Goal: Information Seeking & Learning: Find specific fact

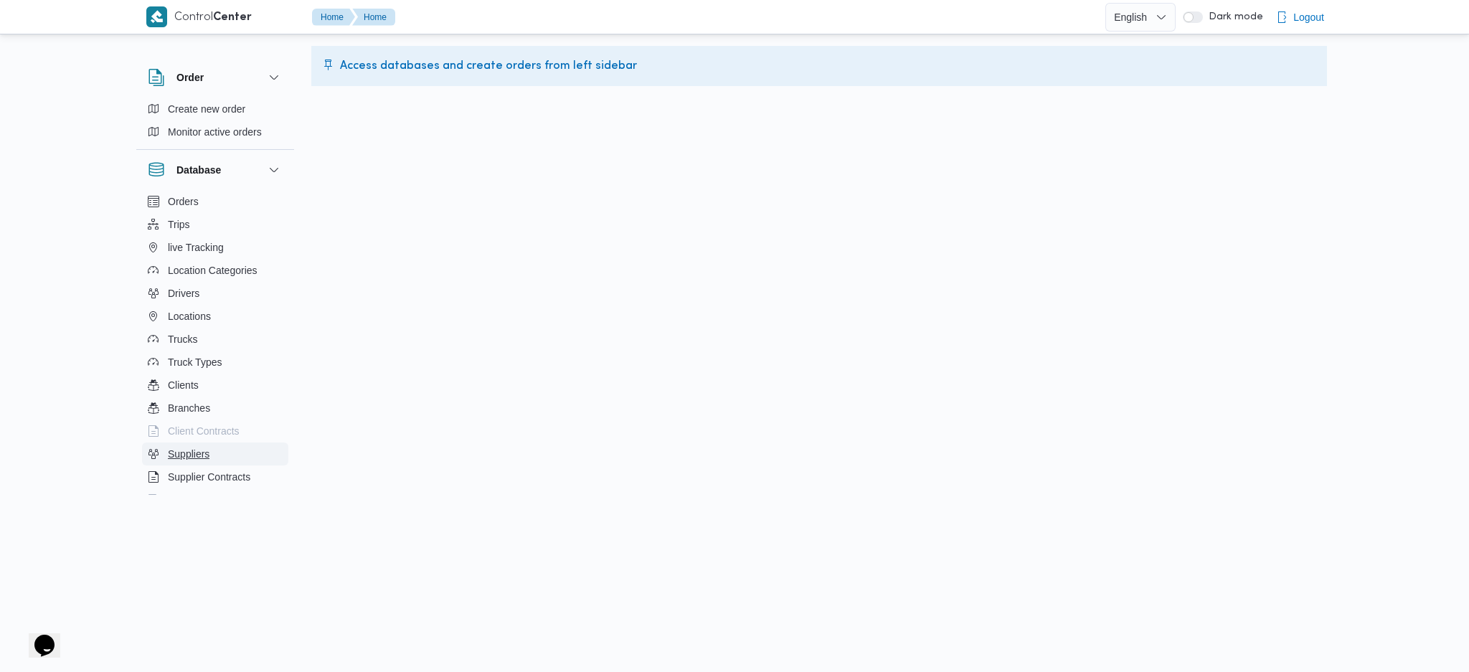
click at [226, 448] on button "Suppliers" at bounding box center [215, 454] width 146 height 23
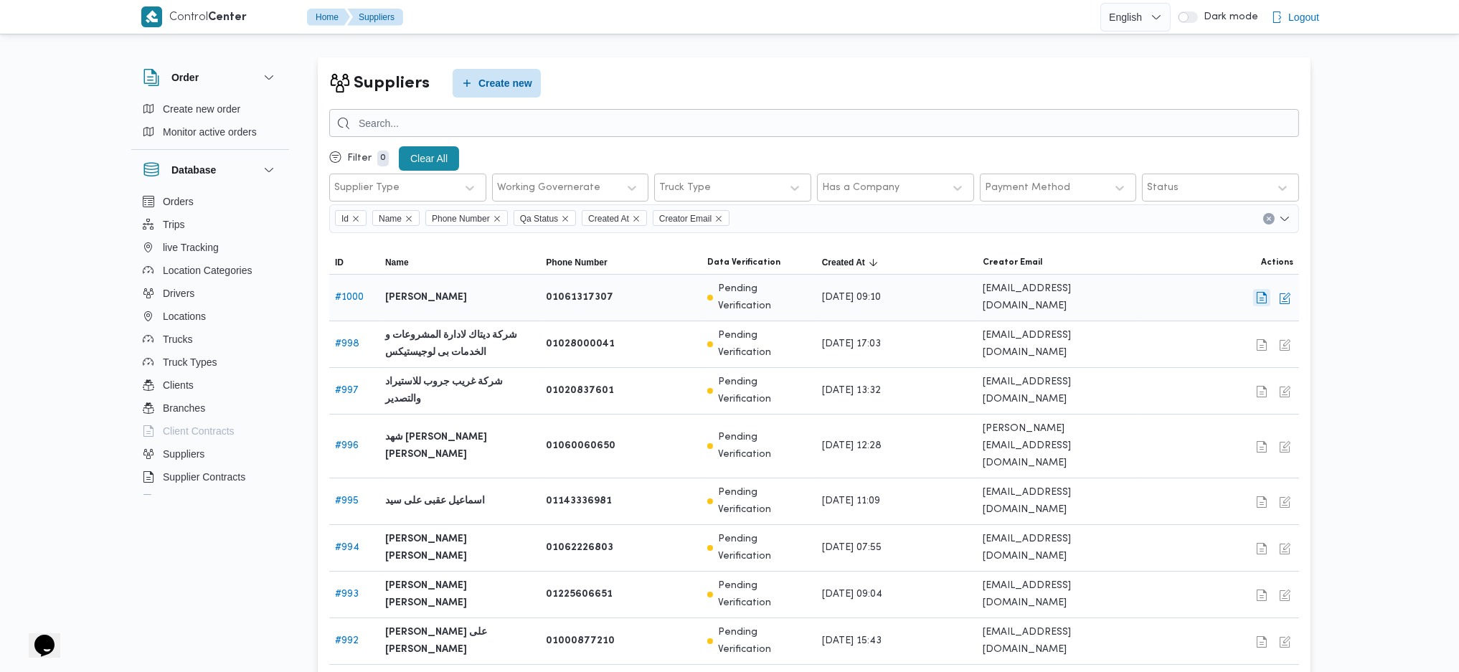
click at [1266, 290] on button "button" at bounding box center [1261, 297] width 17 height 17
select select "8"
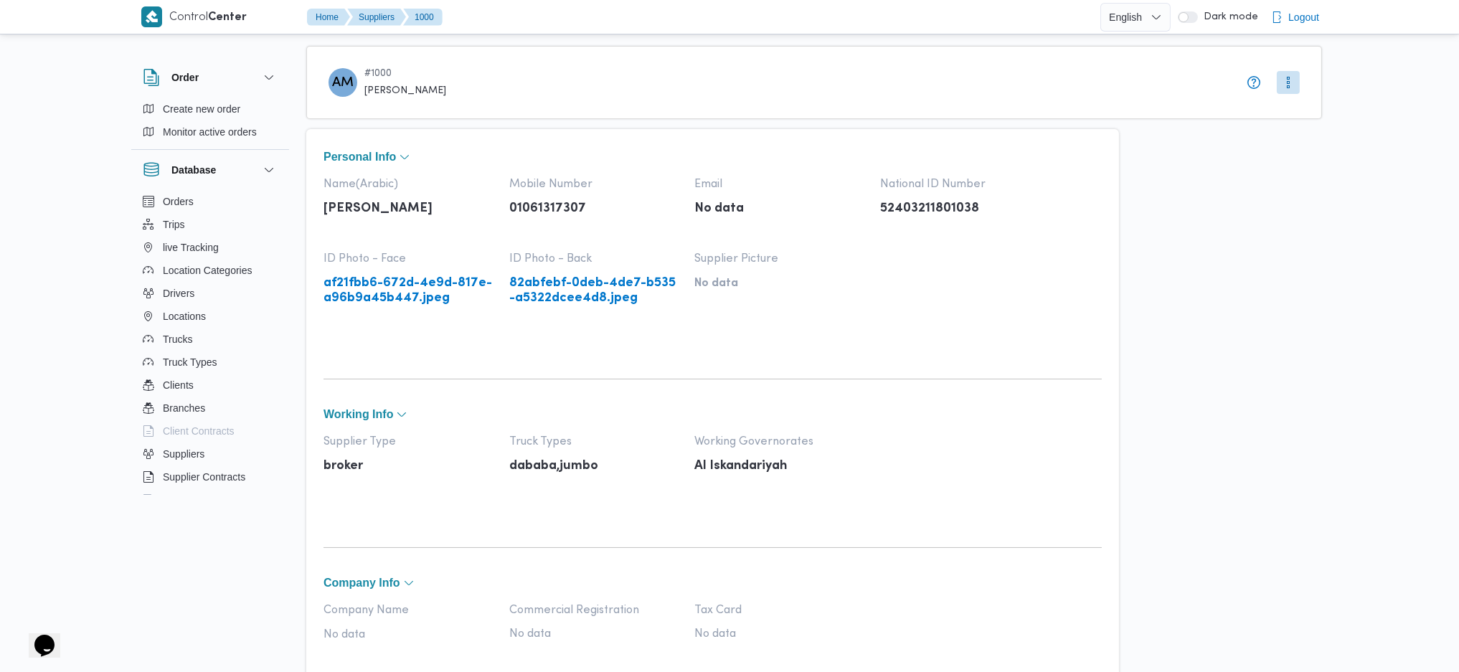
click at [395, 287] on link "af21fbb6-672d-4e9d-817e-a96b9a45b447.jpeg" at bounding box center [409, 290] width 171 height 29
click at [586, 296] on link "82abfebf-0deb-4de7-b535-a5322dcee4d8.jpeg" at bounding box center [594, 290] width 171 height 29
click at [1296, 75] on button "More" at bounding box center [1288, 81] width 23 height 23
click at [989, 100] on div "AM # 1000 [PERSON_NAME]" at bounding box center [814, 82] width 1016 height 73
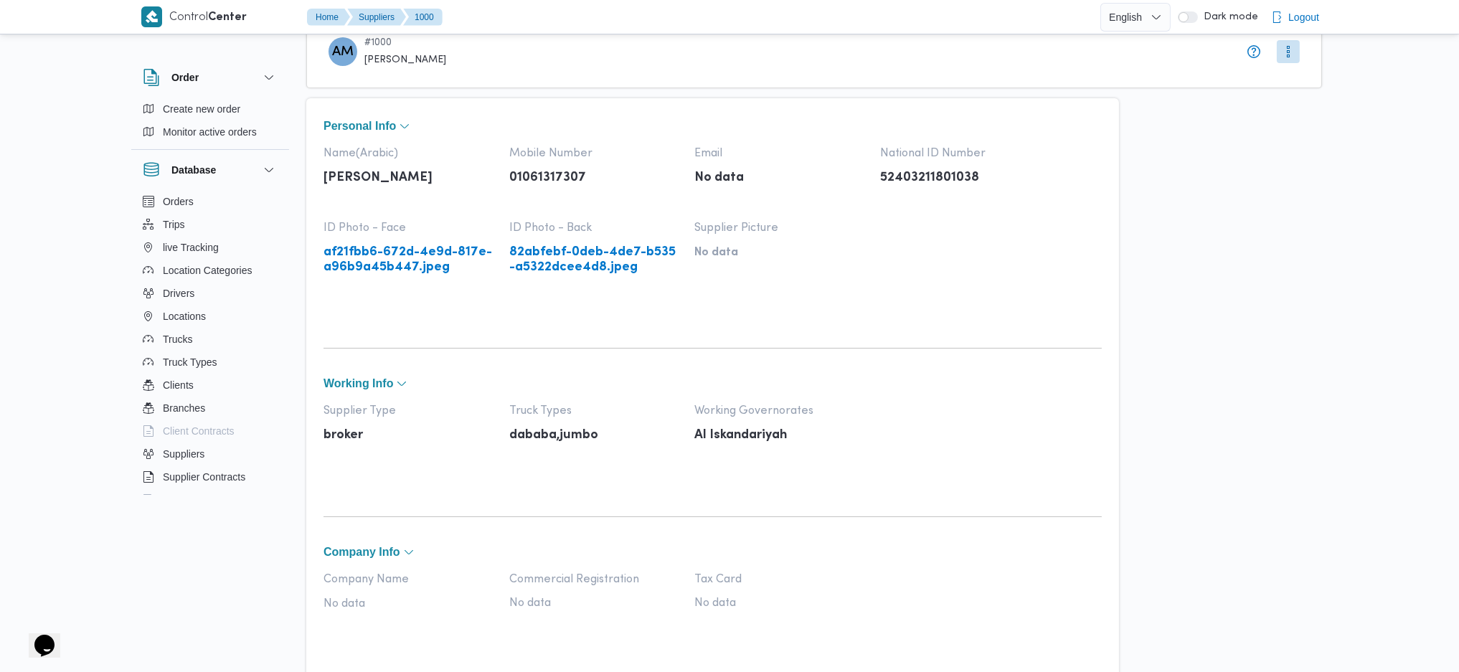
scroll to position [30, 0]
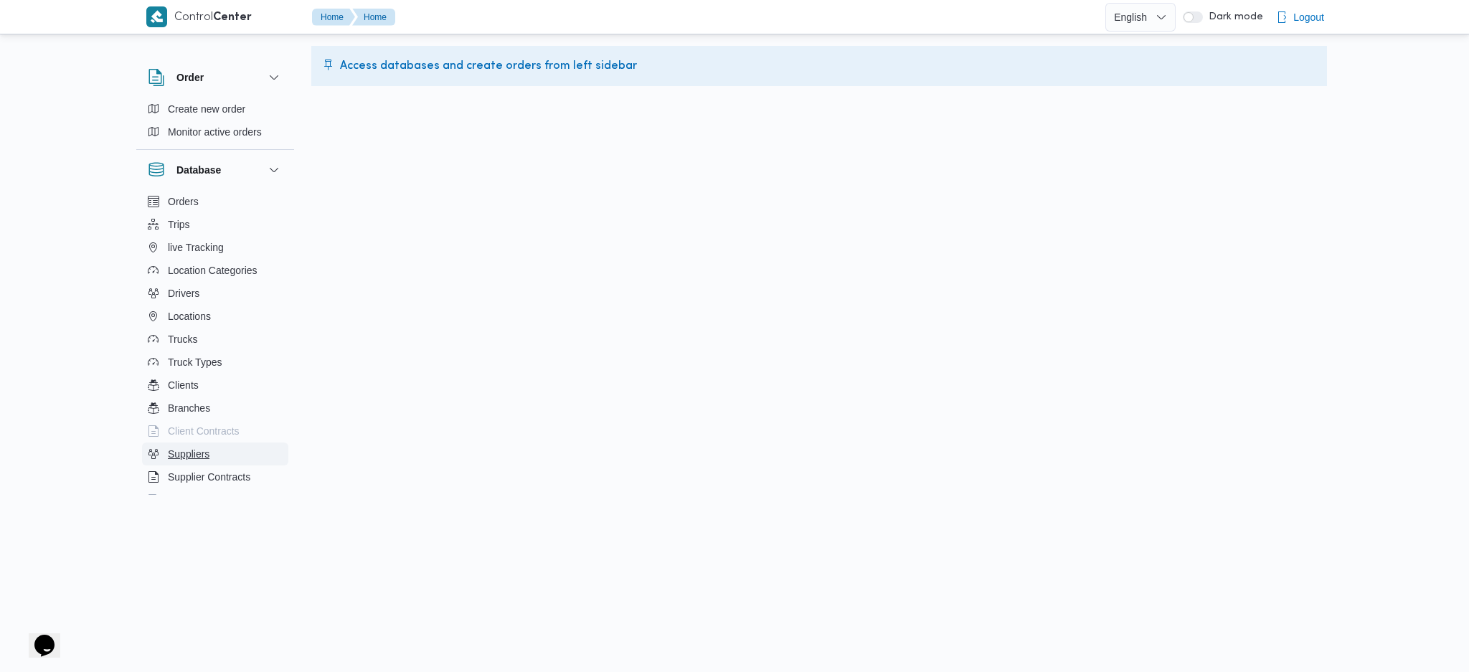
click at [226, 445] on button "Suppliers" at bounding box center [215, 454] width 146 height 23
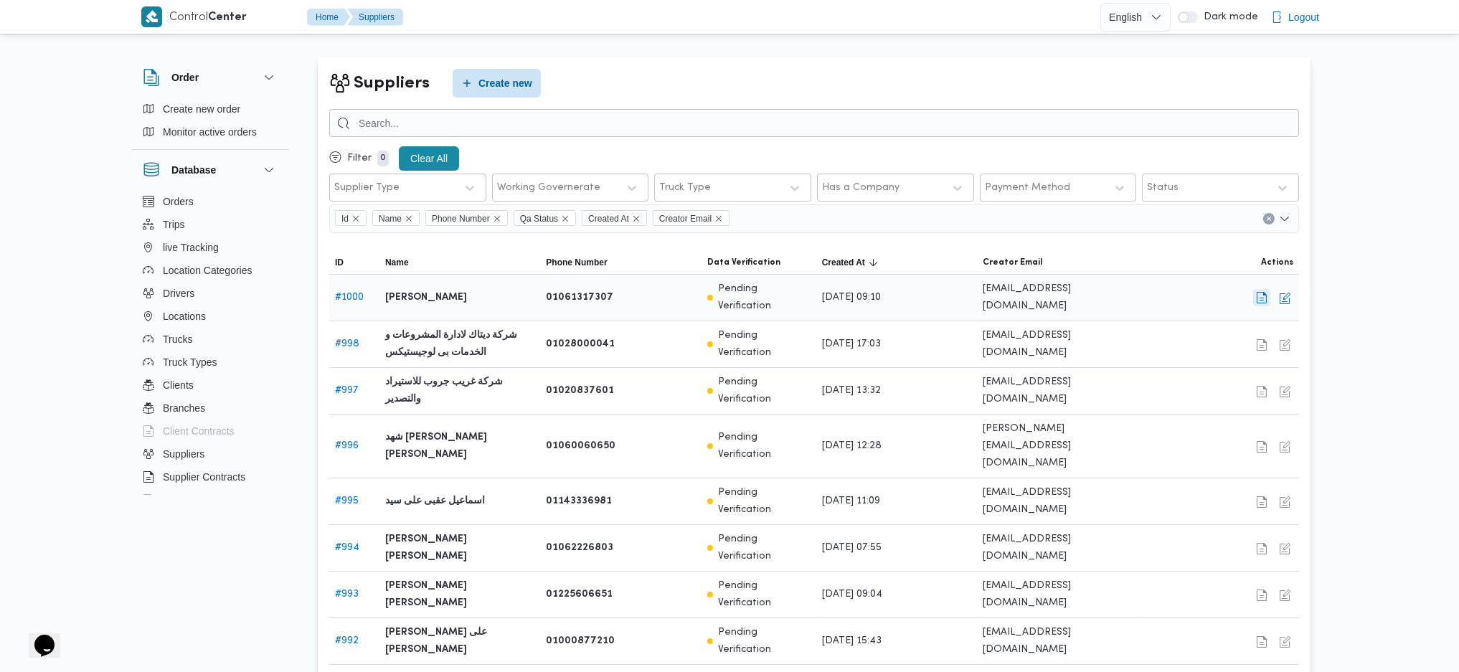
click at [1260, 289] on button "button" at bounding box center [1261, 297] width 17 height 17
select select "8"
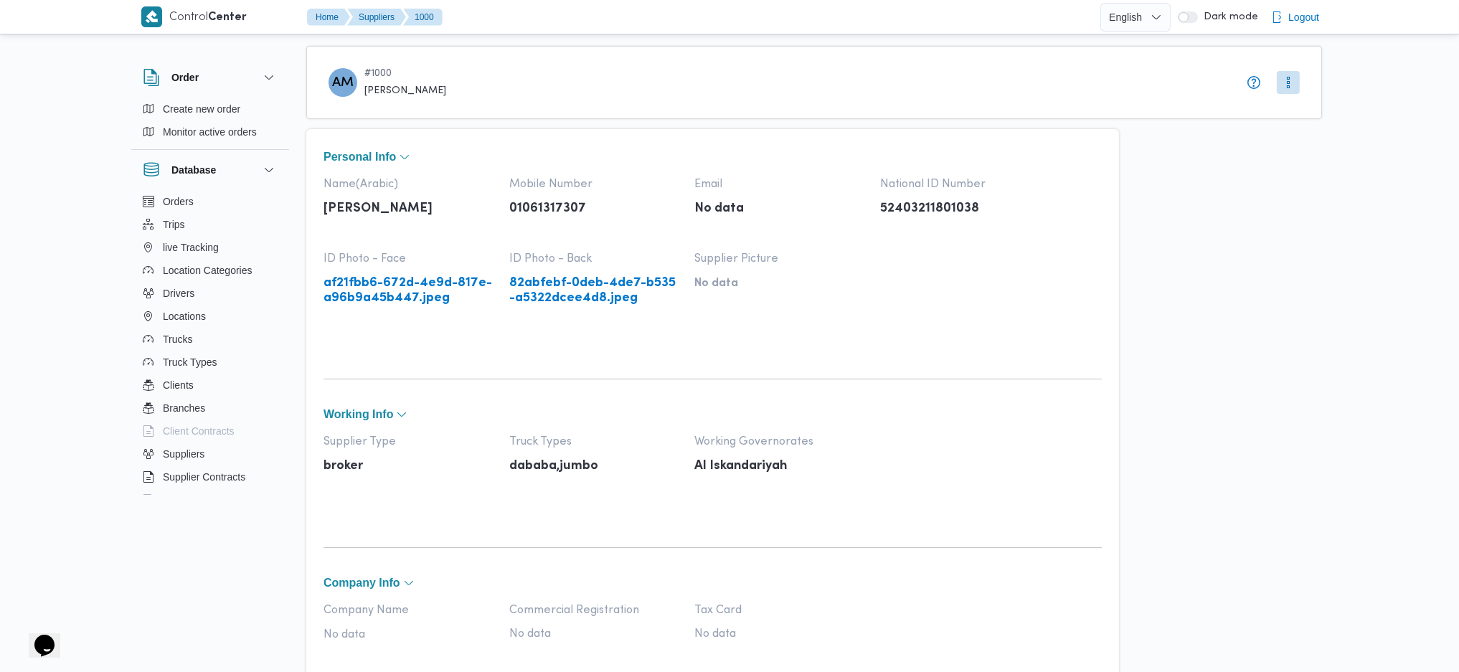
click at [458, 283] on link "af21fbb6-672d-4e9d-817e-a96b9a45b447.jpeg" at bounding box center [409, 290] width 171 height 29
click at [598, 283] on link "82abfebf-0deb-4de7-b535-a5322dcee4d8.jpeg" at bounding box center [594, 290] width 171 height 29
click at [347, 467] on p "broker" at bounding box center [409, 466] width 171 height 15
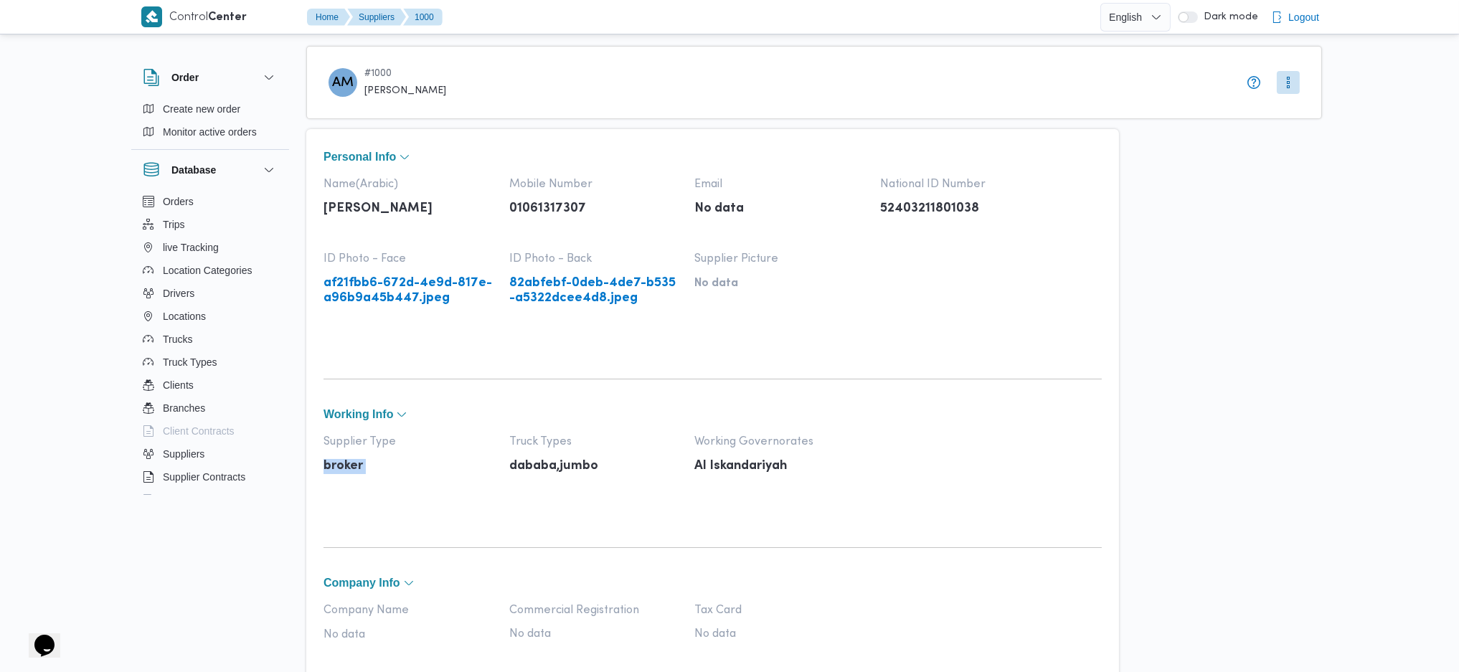
click at [347, 467] on p "broker" at bounding box center [409, 466] width 171 height 15
copy p "broker"
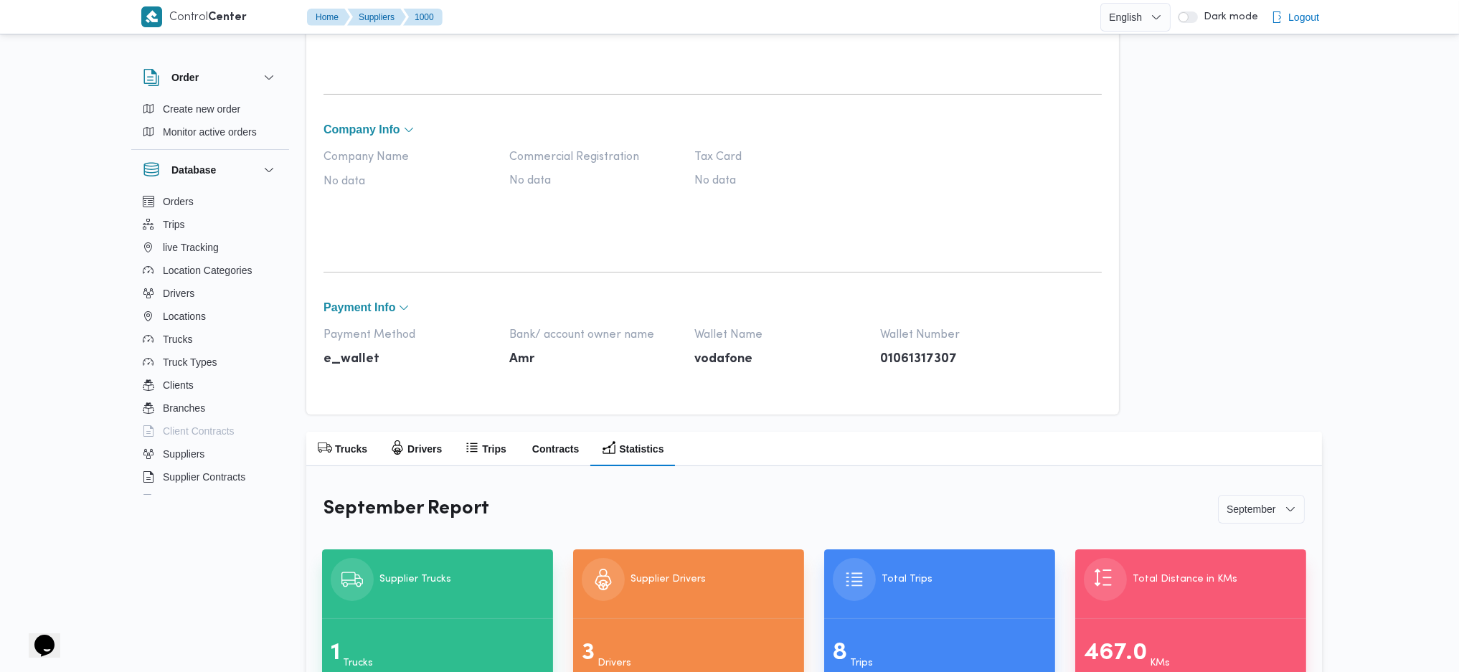
scroll to position [509, 0]
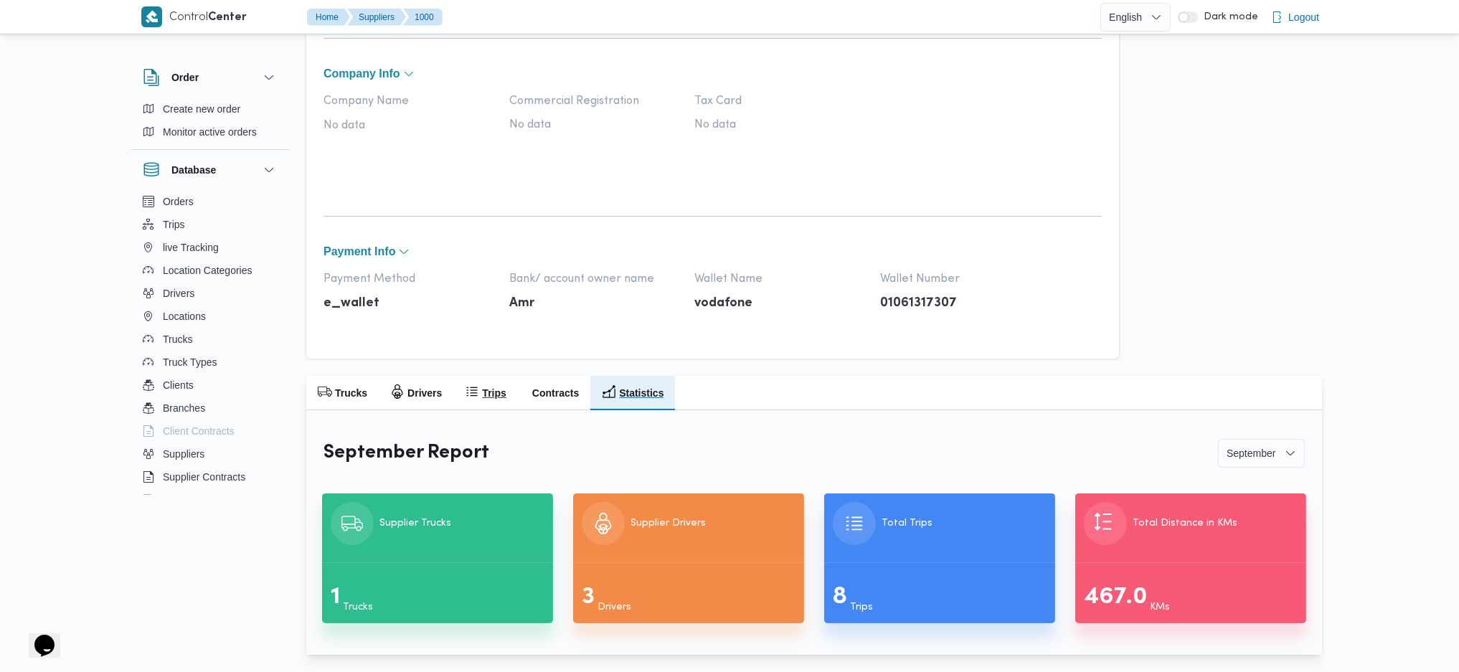
click at [486, 391] on h2 "Trips" at bounding box center [494, 393] width 24 height 17
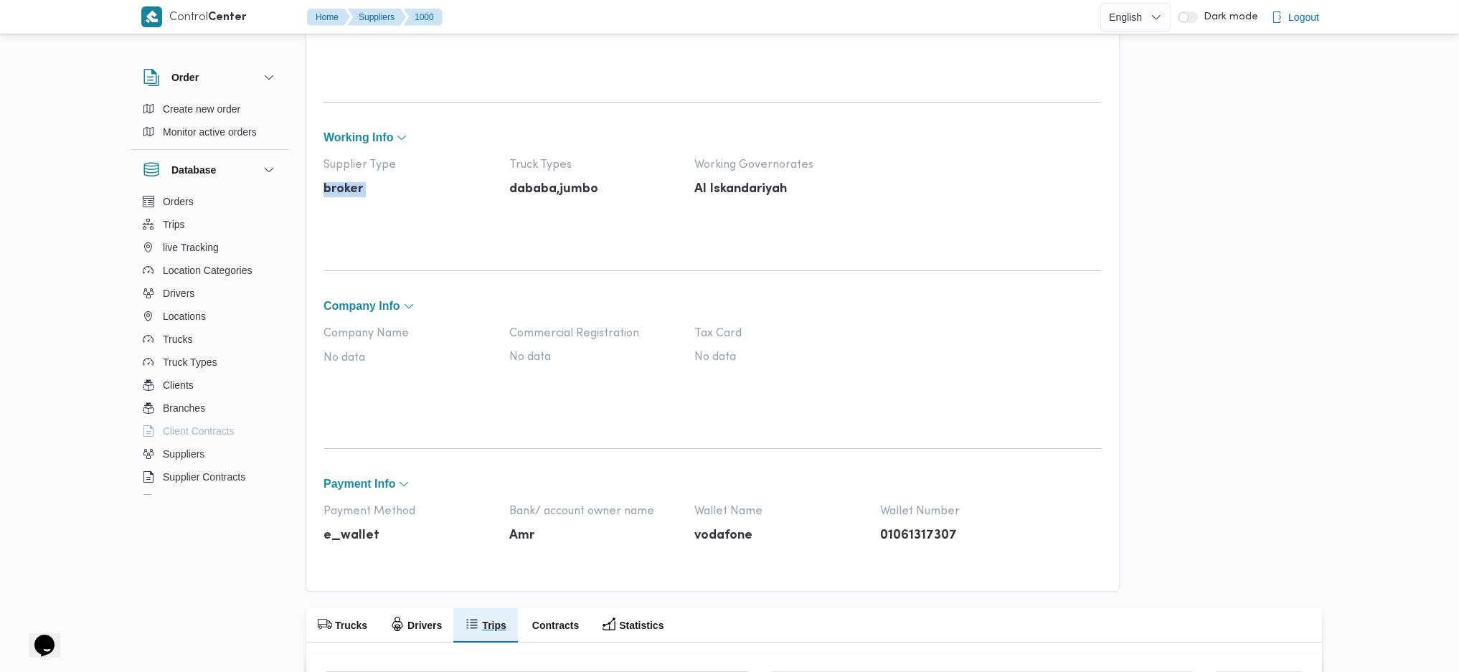
scroll to position [240, 0]
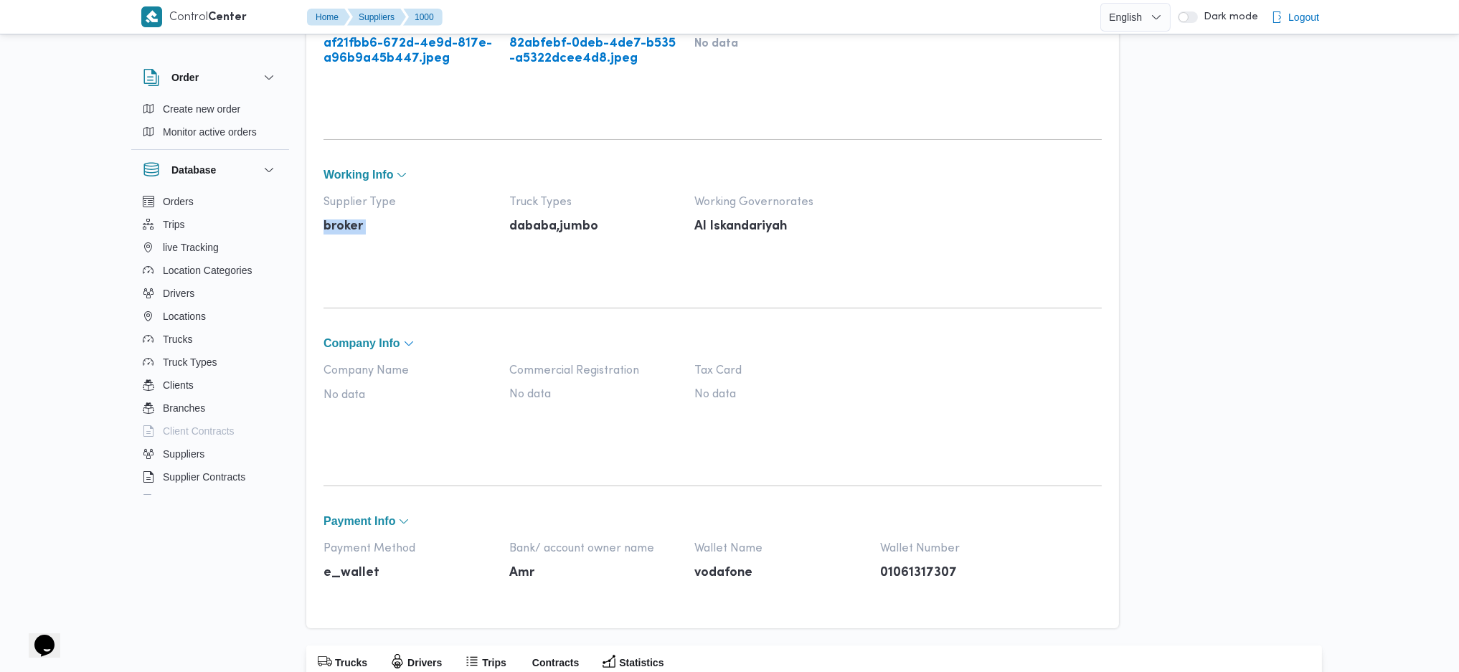
click at [399, 342] on span "Company Info" at bounding box center [362, 343] width 77 height 11
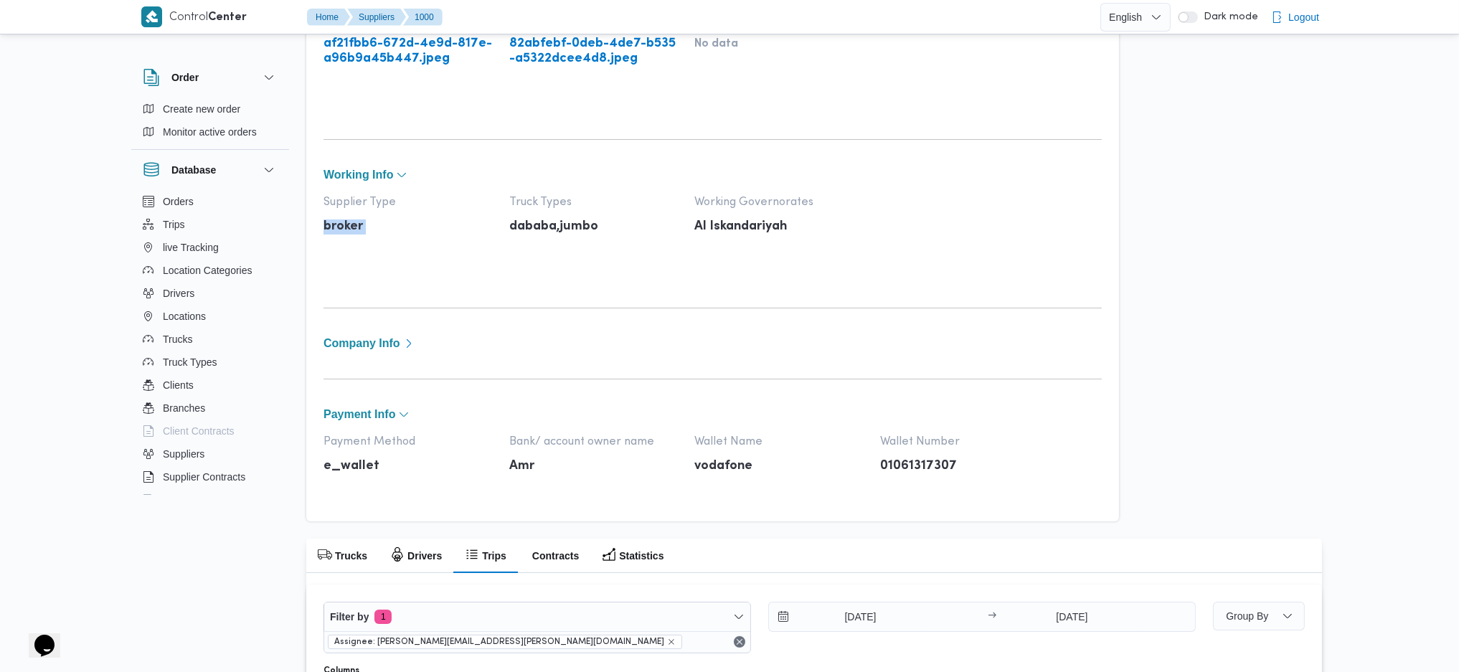
click at [399, 342] on span "Company Info" at bounding box center [362, 343] width 77 height 11
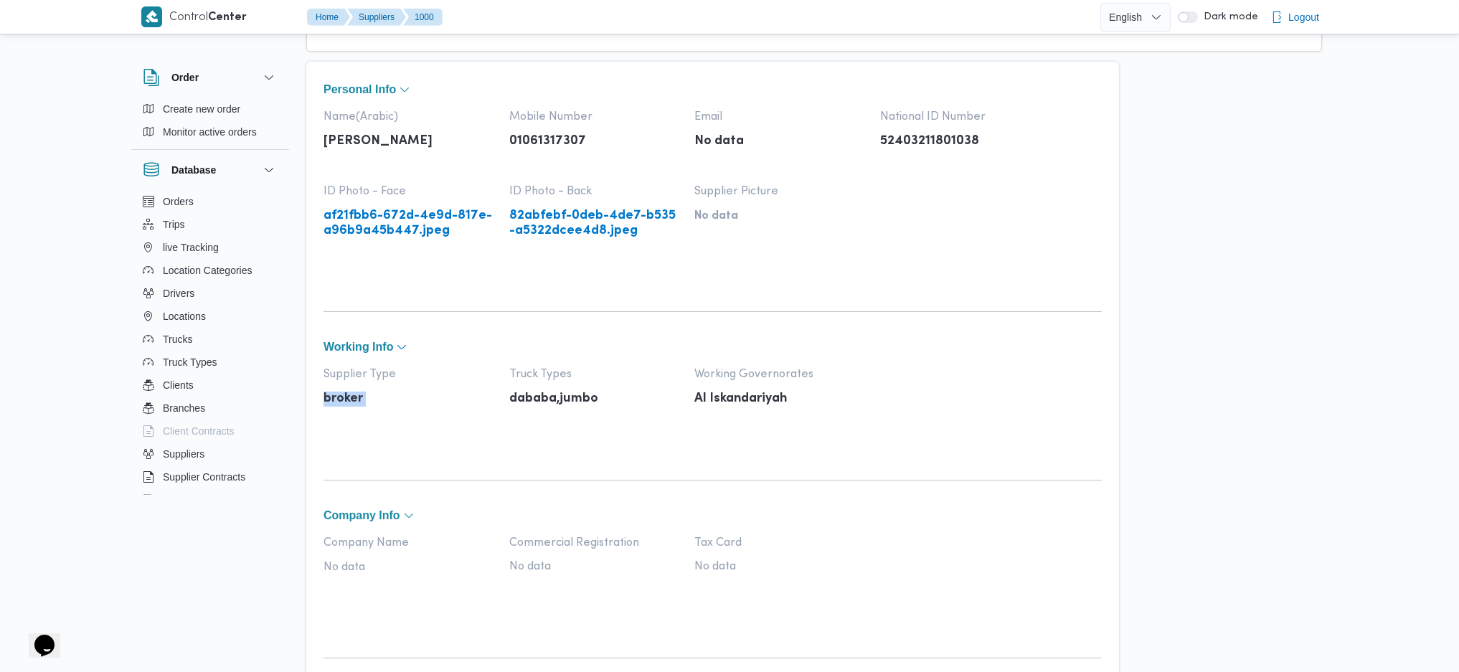
click at [494, 346] on button "Working Info" at bounding box center [713, 346] width 778 height 11
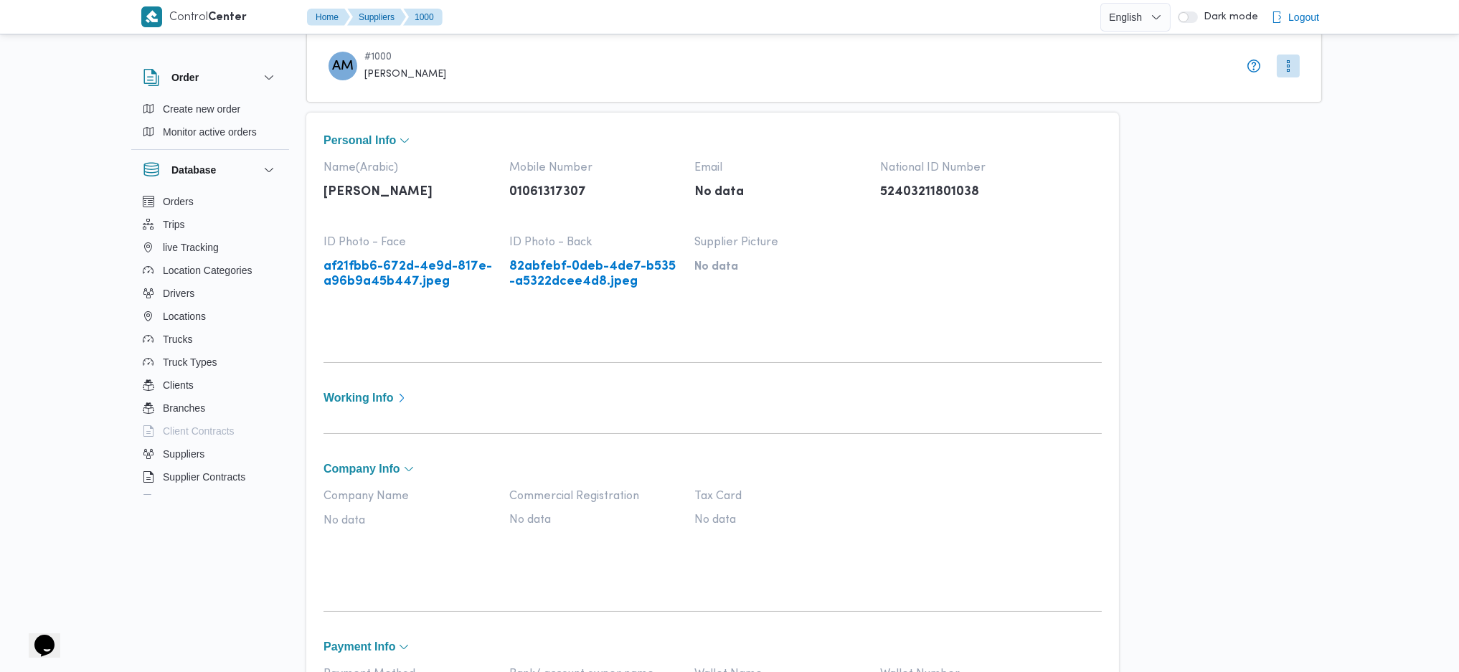
scroll to position [9, 0]
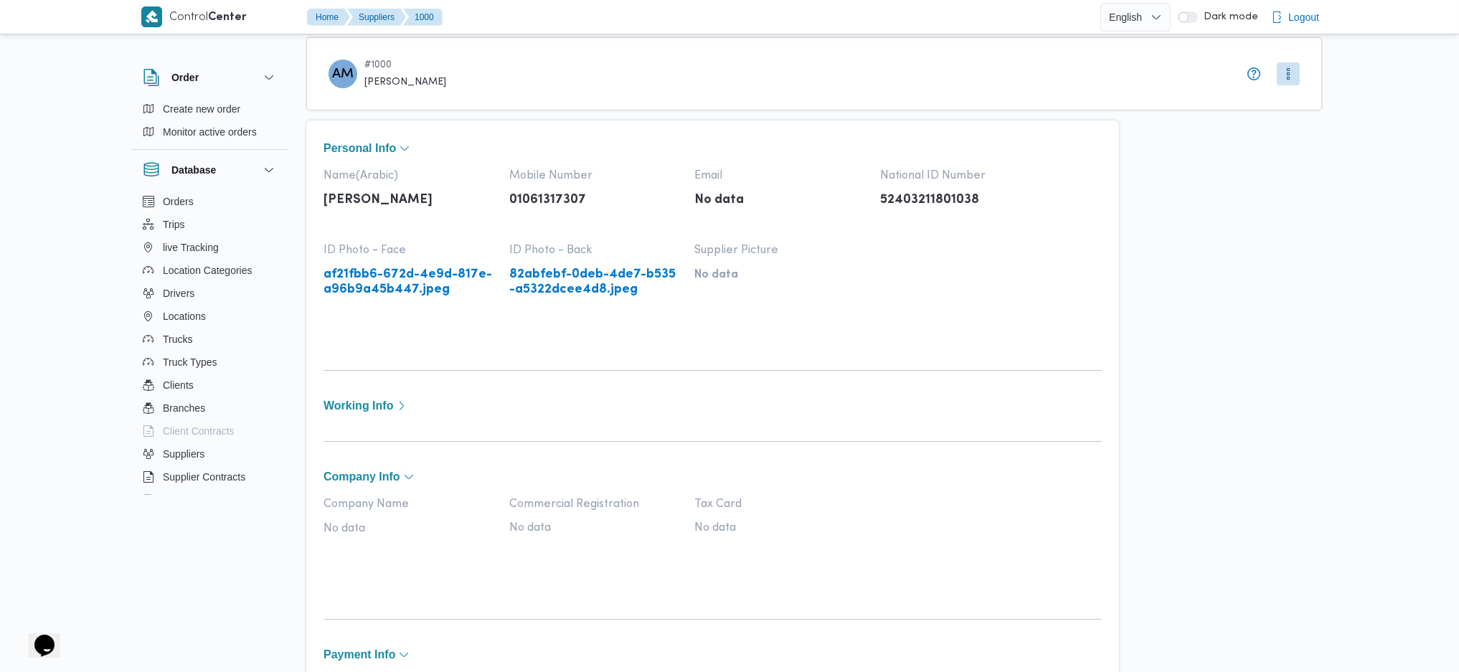
click at [432, 414] on div "Working Info" at bounding box center [713, 406] width 778 height 19
click at [392, 405] on span "Working Info" at bounding box center [359, 405] width 70 height 11
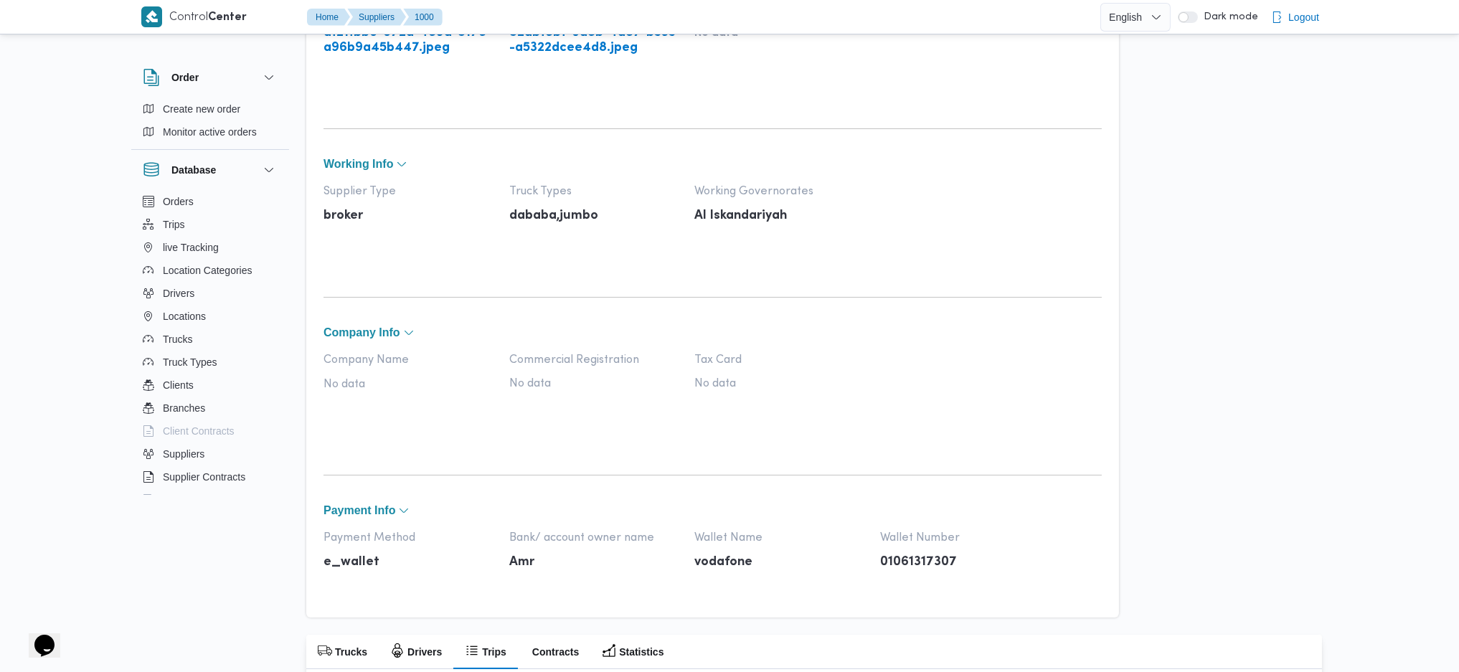
scroll to position [255, 0]
